Goal: Task Accomplishment & Management: Use online tool/utility

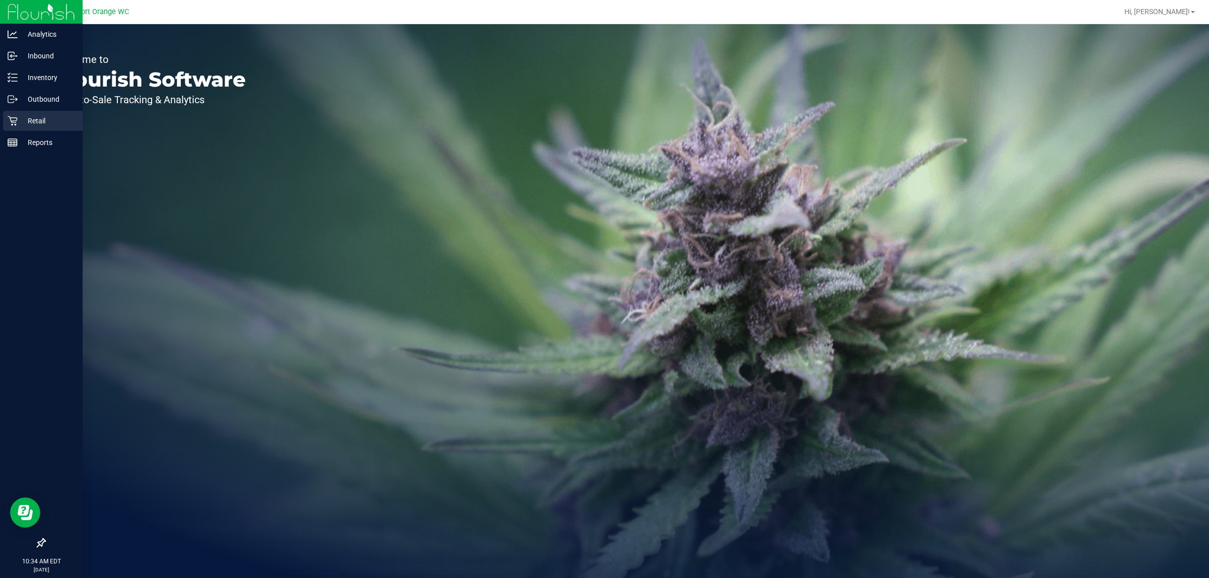
click at [3, 129] on link "Retail" at bounding box center [41, 122] width 83 height 22
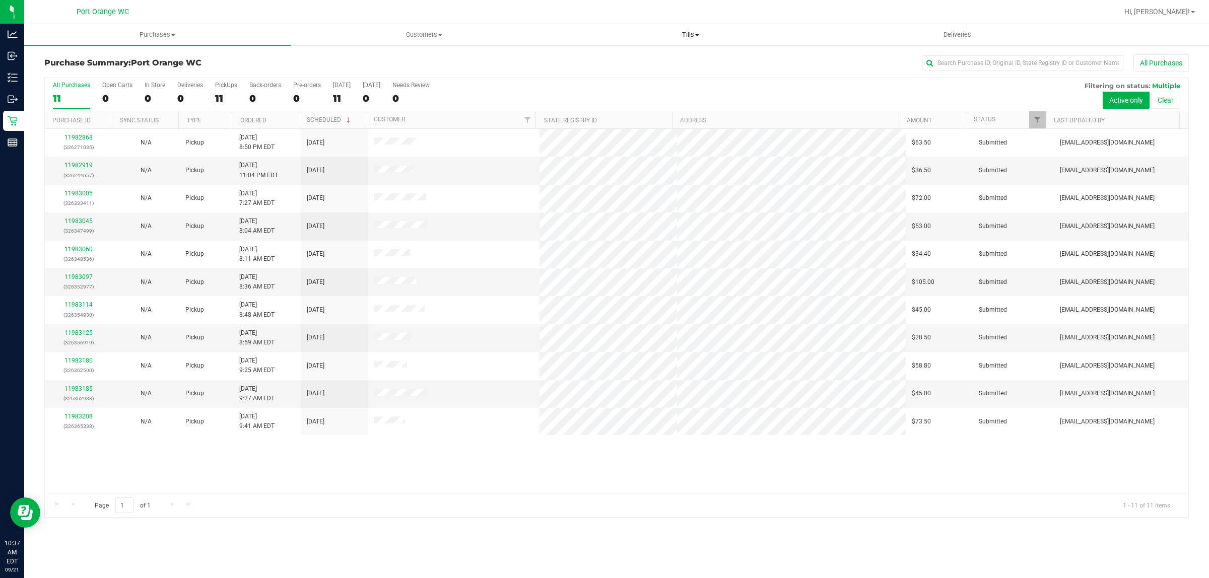
click at [682, 33] on span "Tills" at bounding box center [689, 34] width 265 height 9
click at [671, 57] on li "Manage tills" at bounding box center [690, 61] width 266 height 12
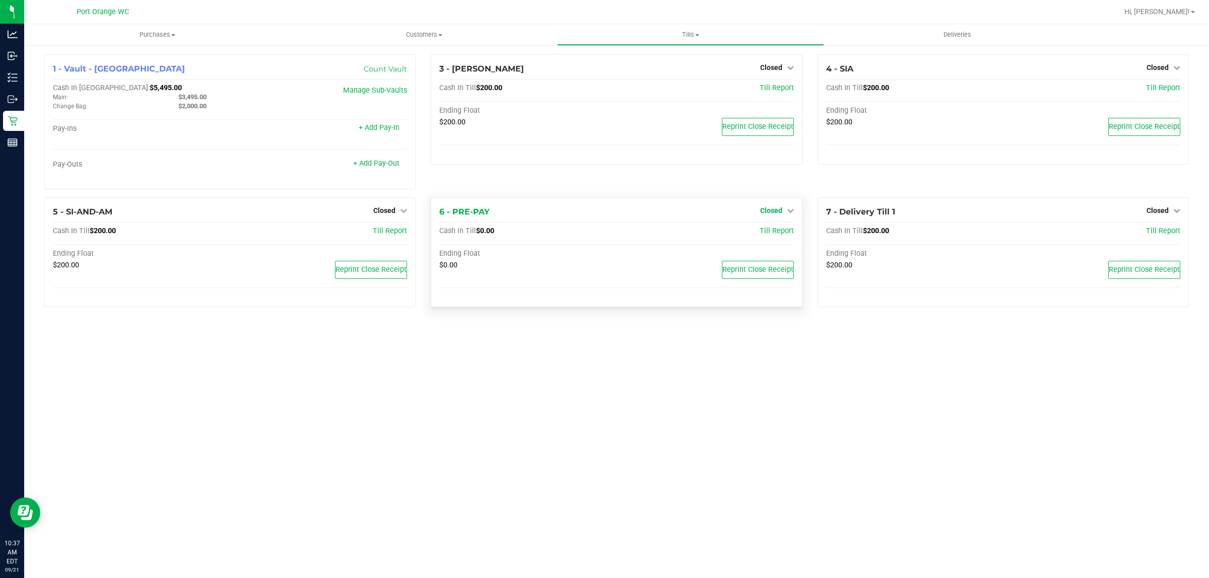
click at [783, 215] on link "Closed" at bounding box center [777, 210] width 34 height 8
click at [777, 230] on link "Open Till" at bounding box center [770, 231] width 27 height 8
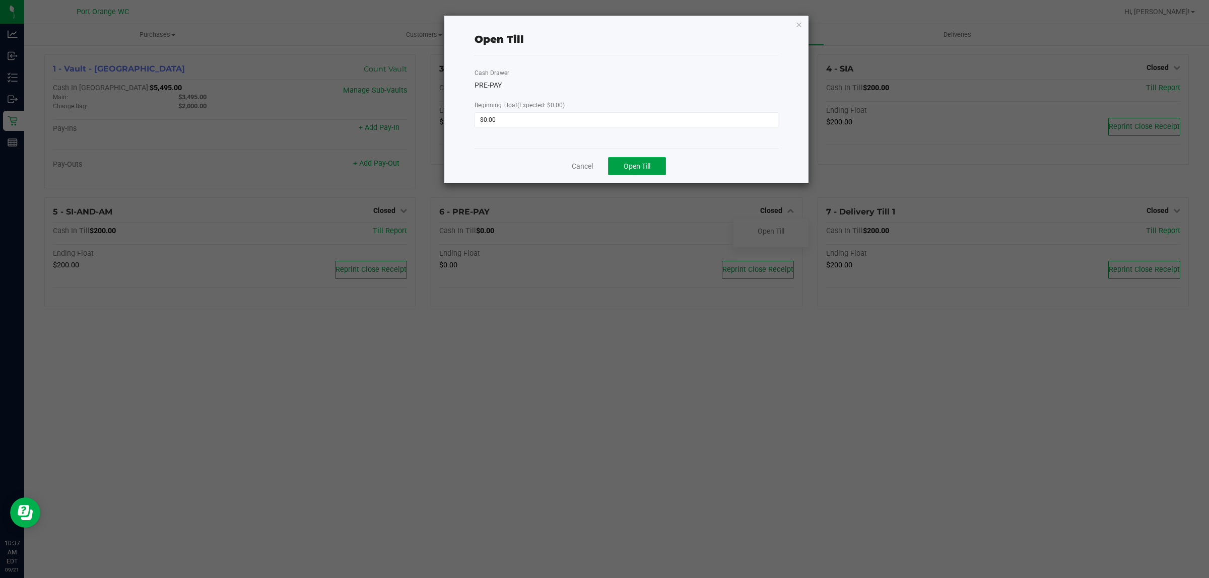
click at [636, 160] on button "Open Till" at bounding box center [637, 166] width 58 height 18
click at [618, 164] on link "Dismiss" at bounding box center [611, 162] width 24 height 11
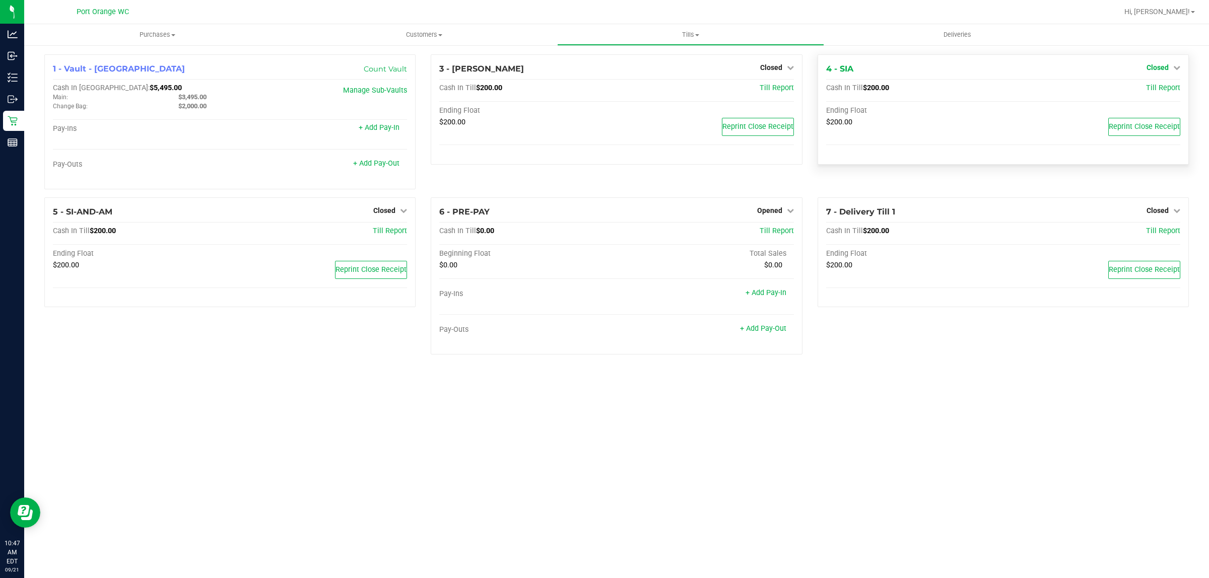
click at [1153, 68] on span "Closed" at bounding box center [1157, 67] width 22 height 8
click at [1151, 88] on link "Open Till" at bounding box center [1157, 89] width 27 height 8
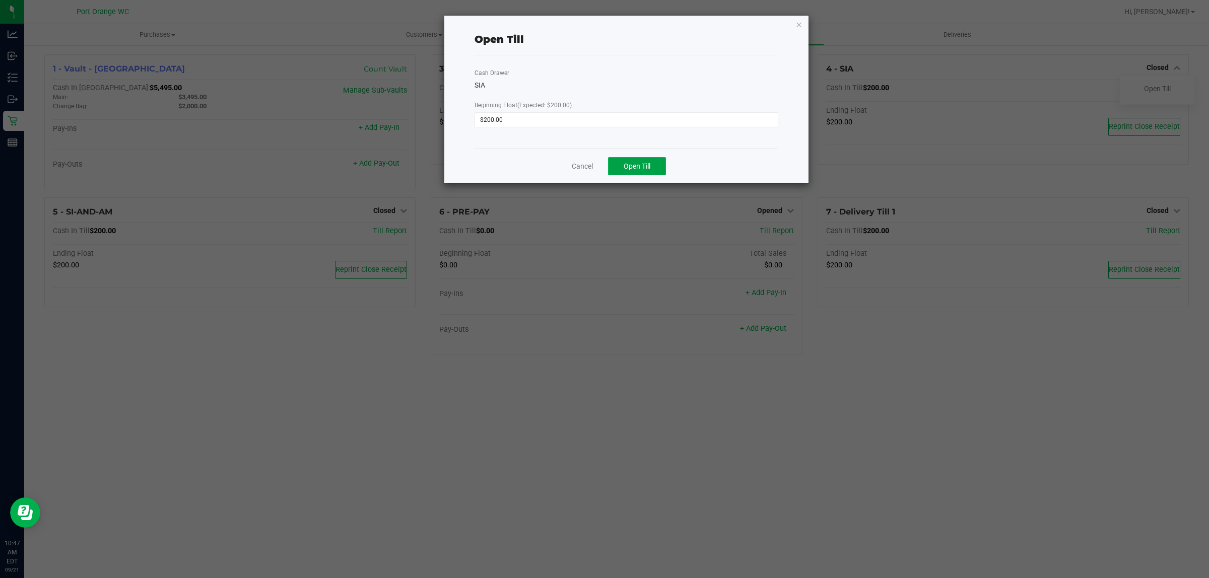
click at [622, 173] on button "Open Till" at bounding box center [637, 166] width 58 height 18
click at [600, 166] on link "Dismiss" at bounding box center [611, 162] width 24 height 11
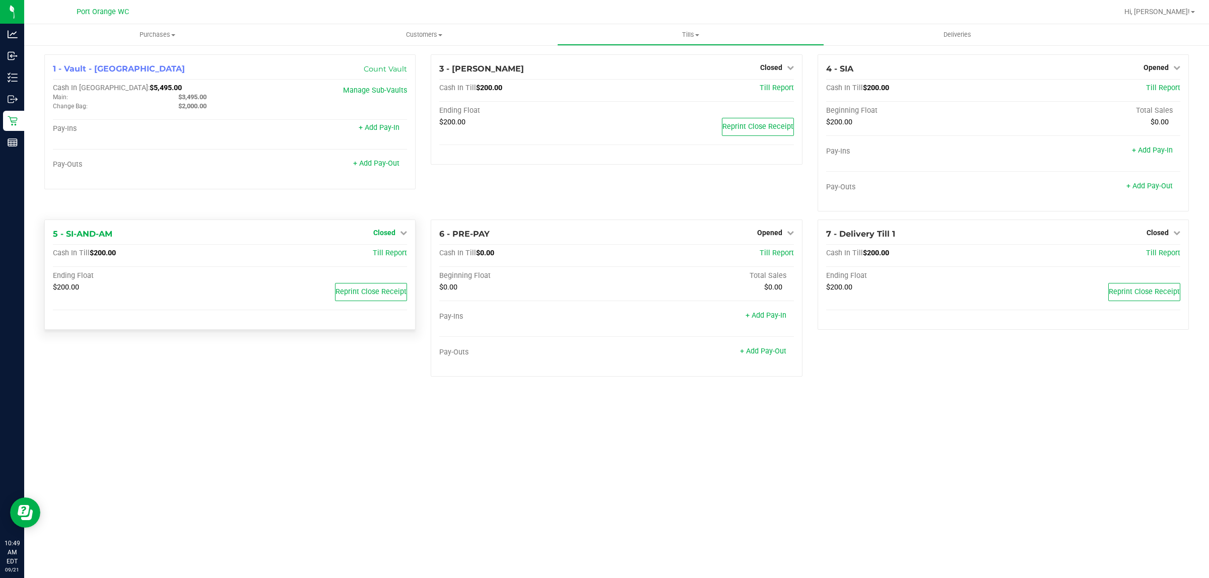
click at [400, 233] on icon at bounding box center [403, 232] width 7 height 7
click at [401, 258] on div "Open Till" at bounding box center [384, 254] width 75 height 13
click at [399, 257] on div "Open Till" at bounding box center [384, 254] width 75 height 13
click at [394, 253] on link "Open Till" at bounding box center [384, 254] width 27 height 8
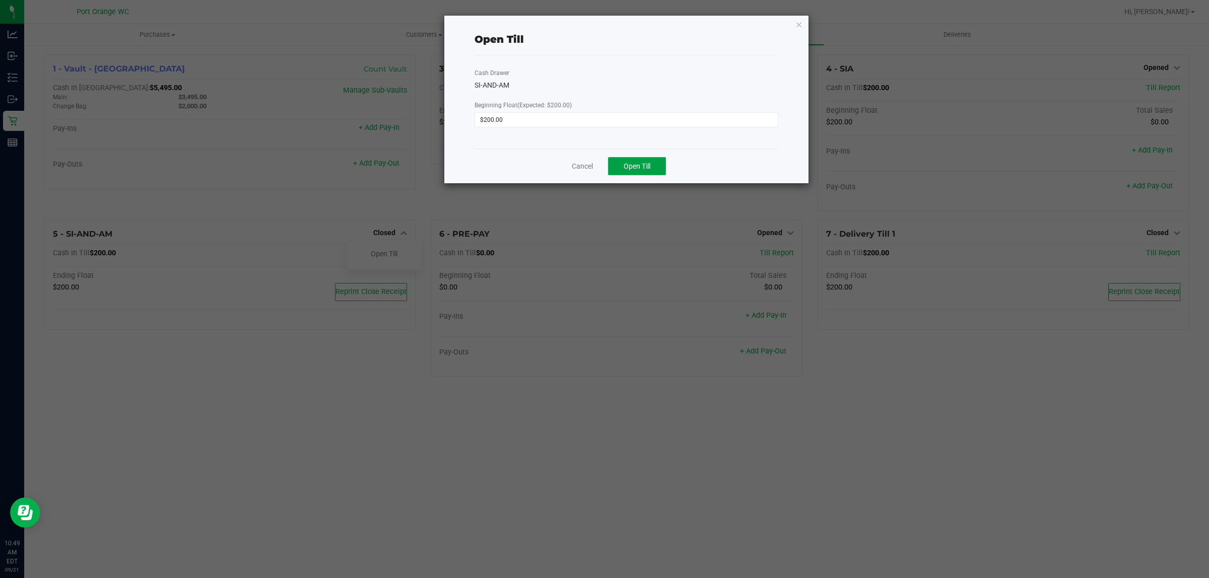
click at [660, 164] on button "Open Till" at bounding box center [637, 166] width 58 height 18
click at [612, 165] on link "Dismiss" at bounding box center [611, 162] width 24 height 11
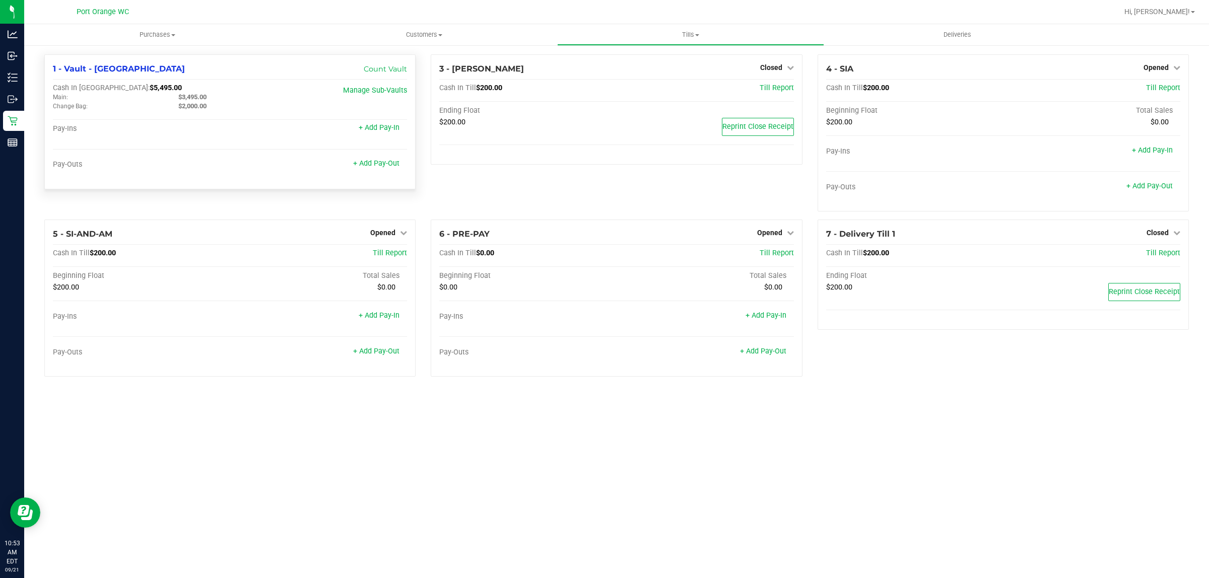
drag, startPoint x: 213, startPoint y: 96, endPoint x: 182, endPoint y: 97, distance: 31.2
click at [182, 97] on div "$3,495.00" at bounding box center [233, 97] width 125 height 9
copy span "3,495.00"
click at [403, 66] on link "Count Vault" at bounding box center [385, 68] width 43 height 9
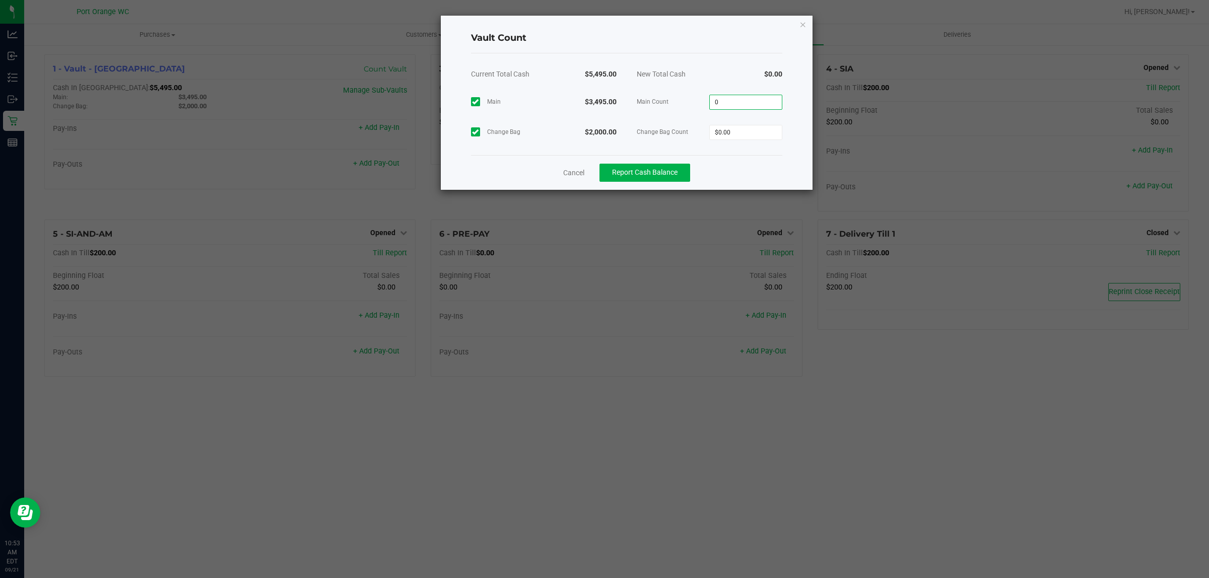
click at [773, 104] on input "0" at bounding box center [745, 102] width 72 height 14
paste input "3495"
type input "$3,495.00"
click at [748, 133] on input "0" at bounding box center [745, 132] width 72 height 14
type input "$2,000.00"
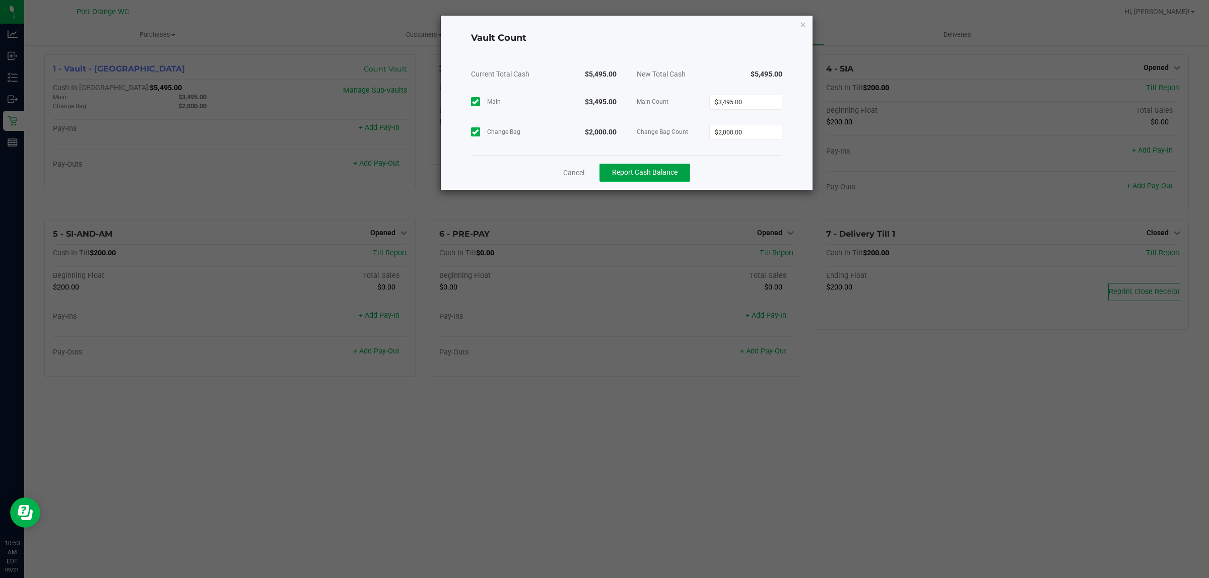
click at [652, 176] on span "Report Cash Balance" at bounding box center [644, 172] width 65 height 8
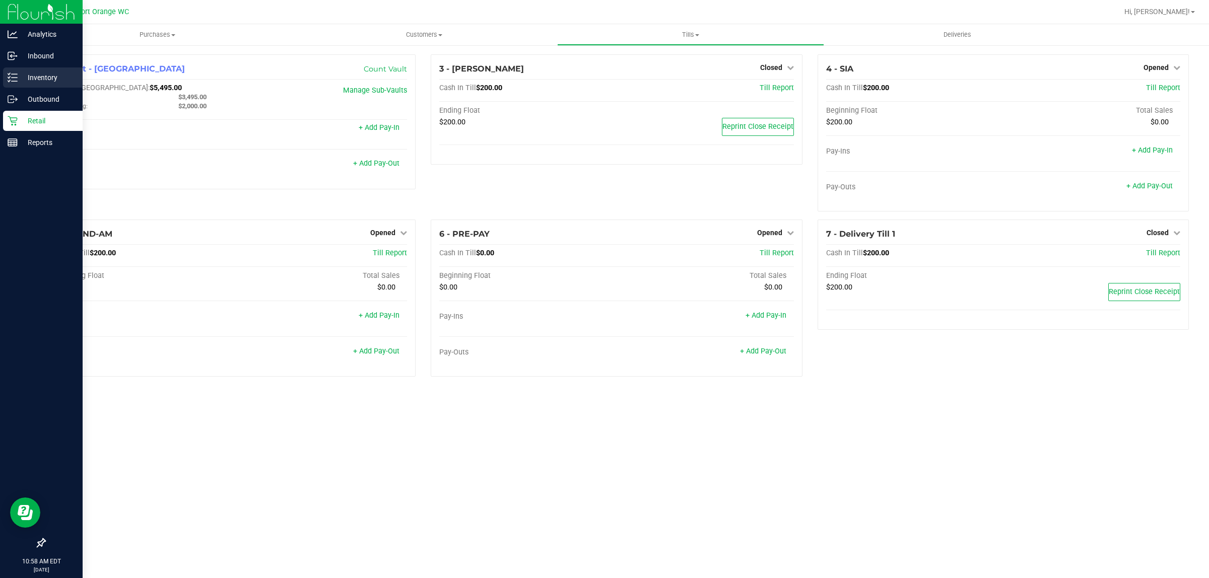
click at [22, 82] on p "Inventory" at bounding box center [48, 78] width 60 height 12
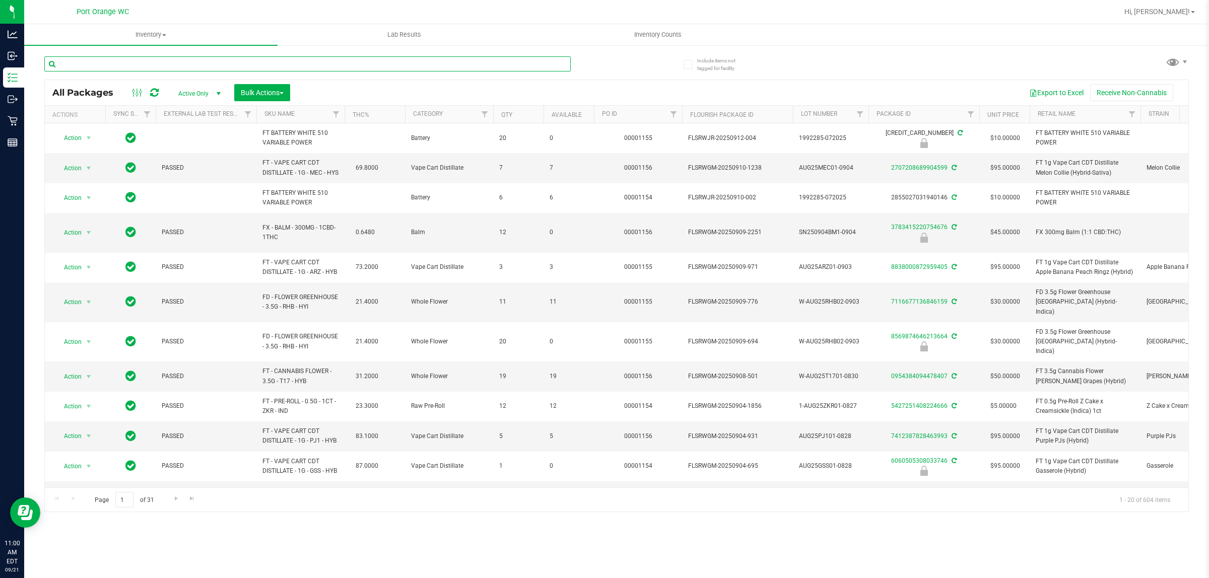
click at [363, 63] on input "text" at bounding box center [307, 63] width 526 height 15
type input "9342614078368077"
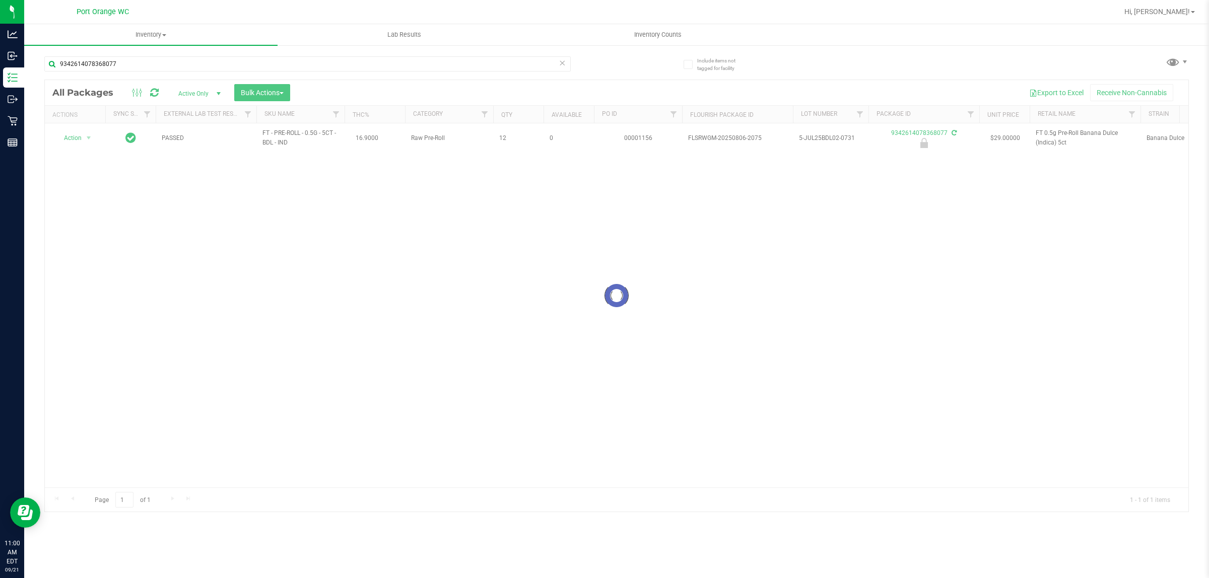
click at [79, 141] on div at bounding box center [616, 296] width 1143 height 432
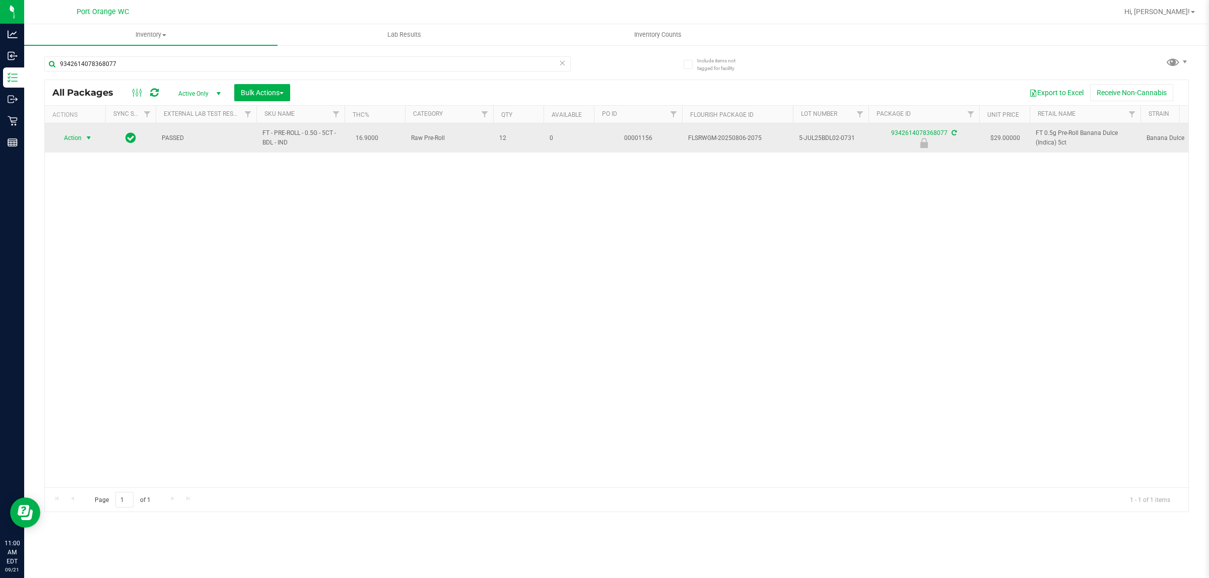
click at [81, 139] on span "Action" at bounding box center [68, 138] width 27 height 14
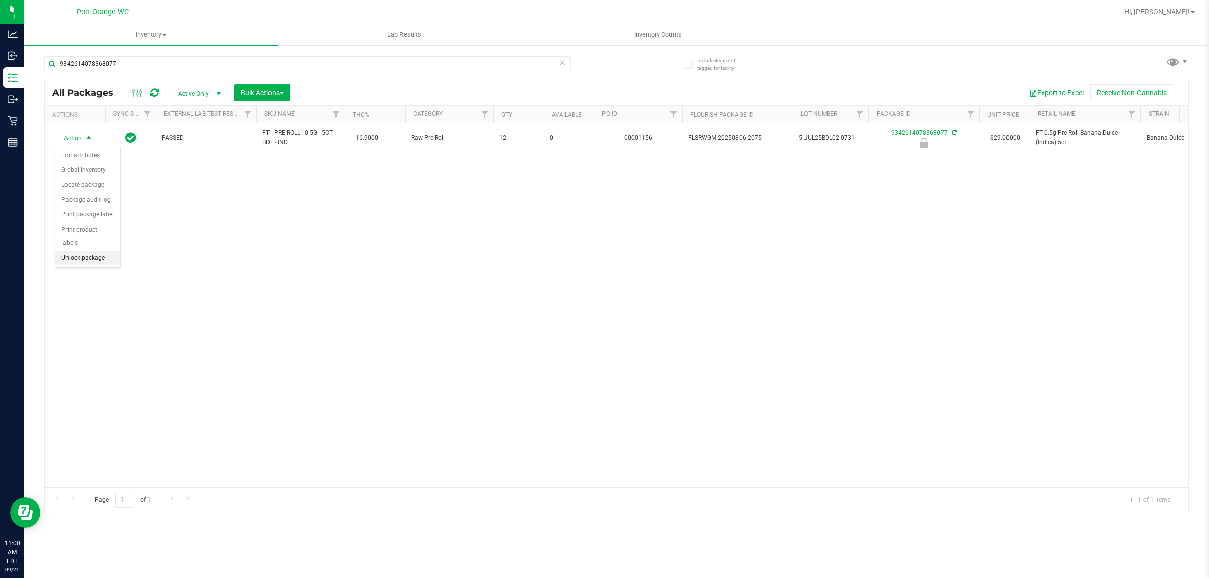
click at [85, 251] on li "Unlock package" at bounding box center [87, 258] width 65 height 15
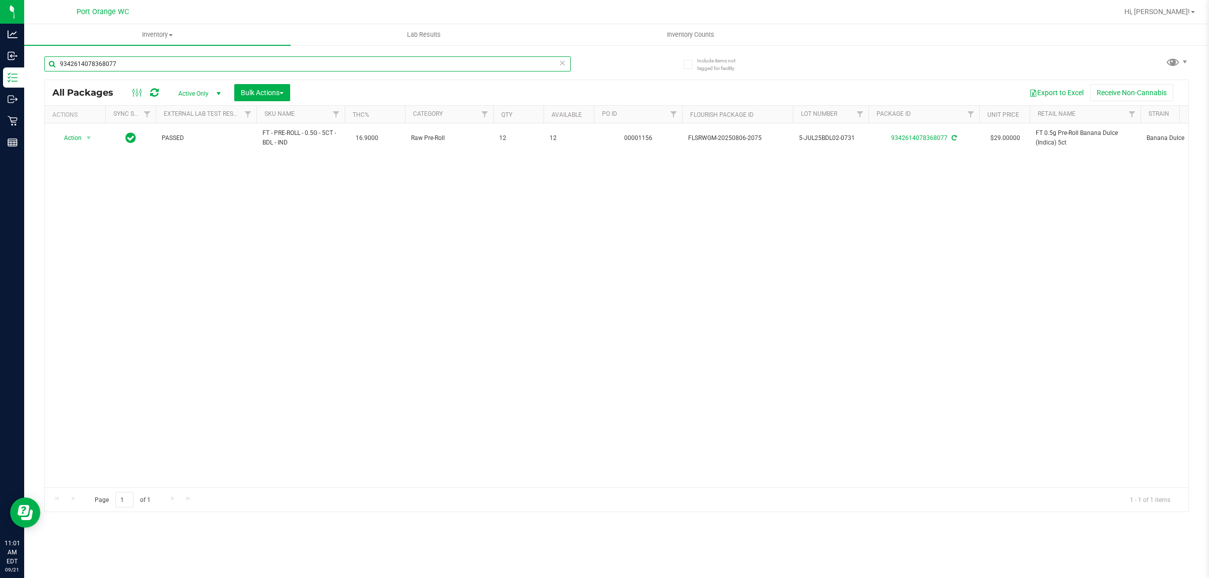
click at [165, 62] on input "9342614078368077" at bounding box center [307, 63] width 526 height 15
type input "7078222093970663"
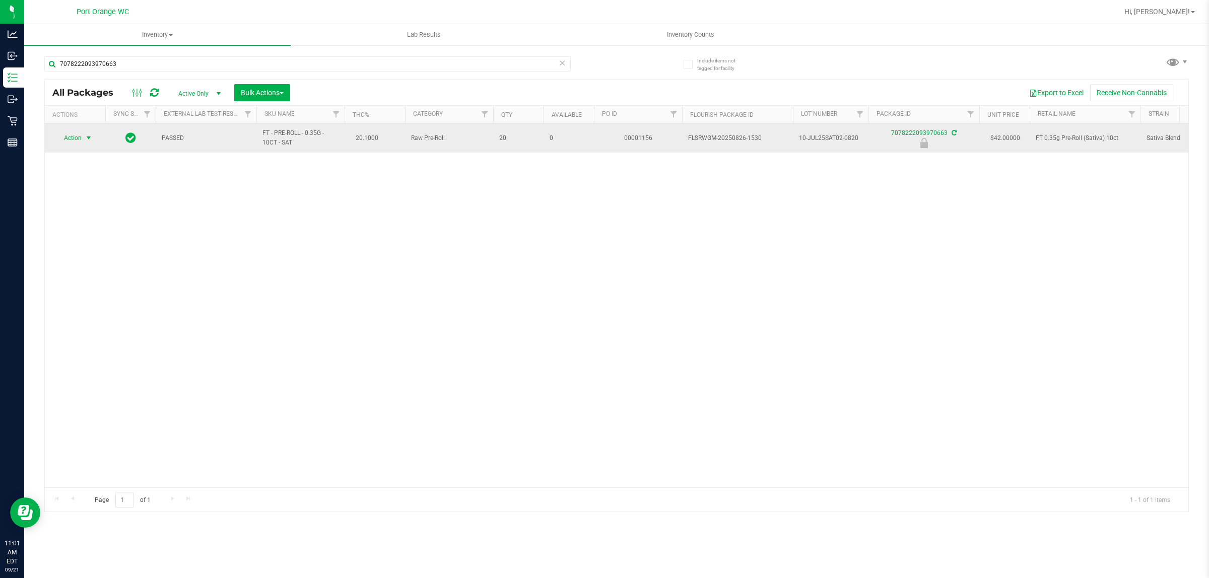
click at [76, 139] on span "Action" at bounding box center [68, 138] width 27 height 14
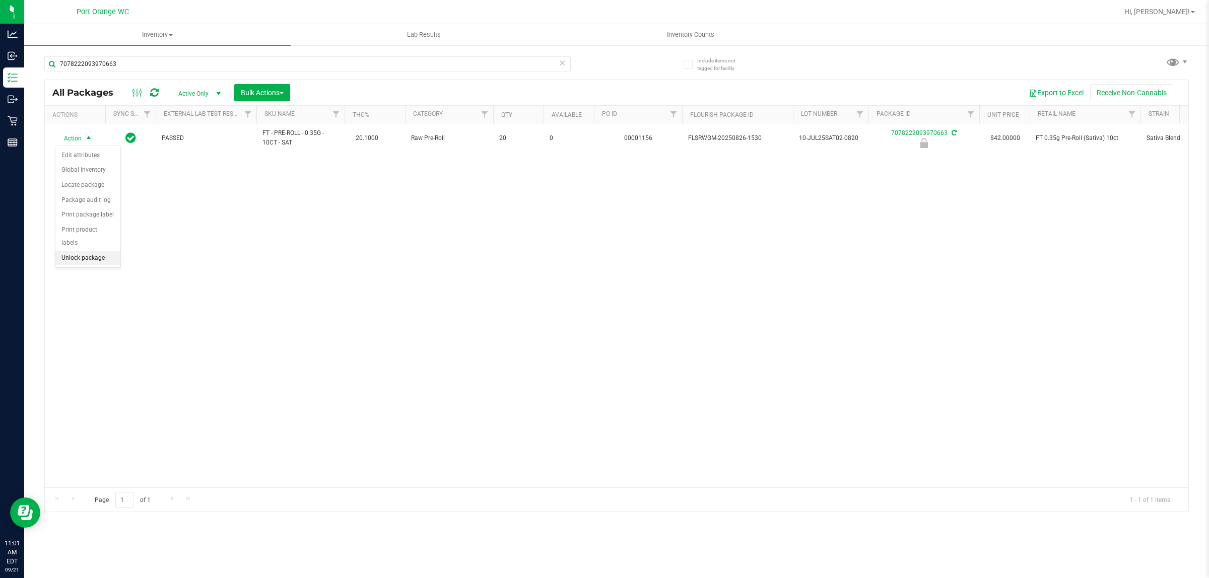
click at [90, 251] on li "Unlock package" at bounding box center [87, 258] width 65 height 15
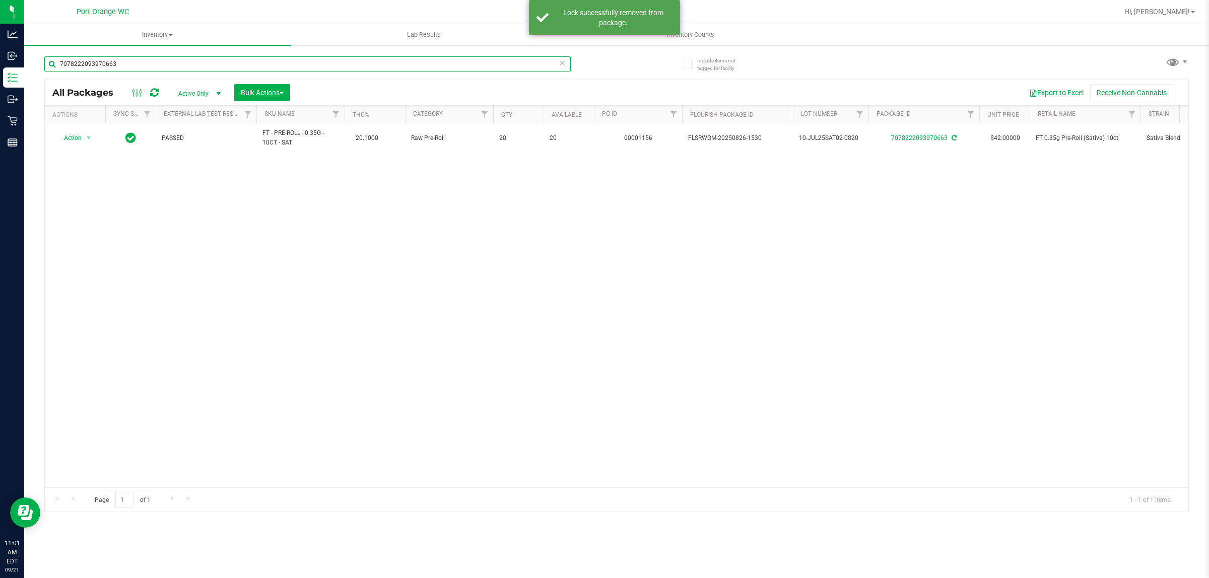
click at [212, 64] on input "7078222093970663" at bounding box center [307, 63] width 526 height 15
type input "2119473136403382"
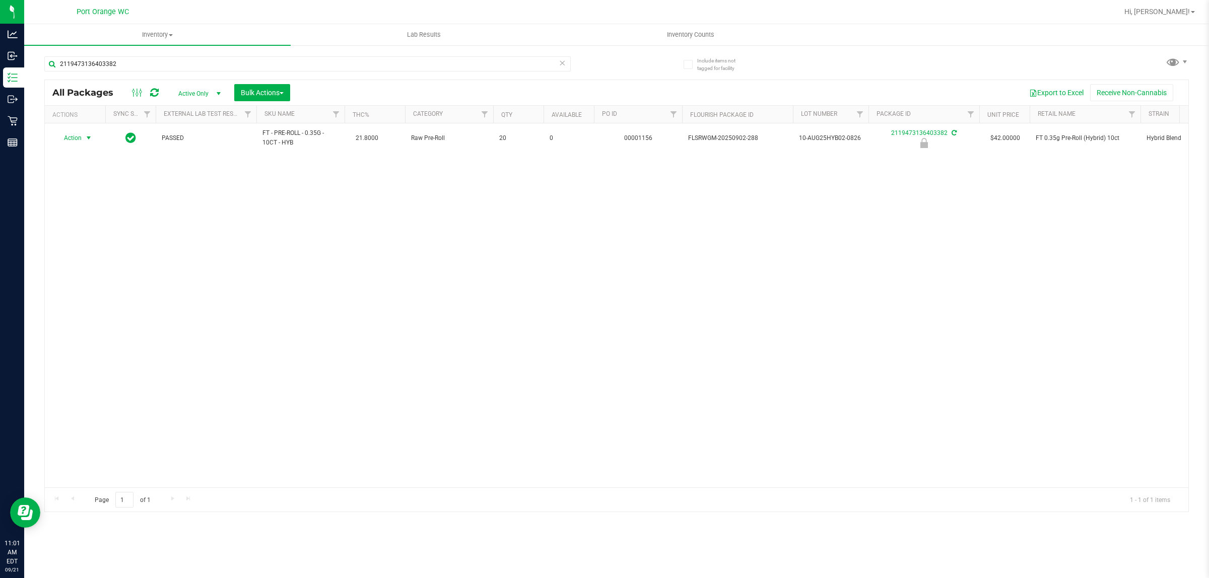
click at [79, 139] on span "Action" at bounding box center [68, 138] width 27 height 14
click at [86, 252] on li "Unlock package" at bounding box center [87, 258] width 65 height 15
